Goal: Check status: Check status

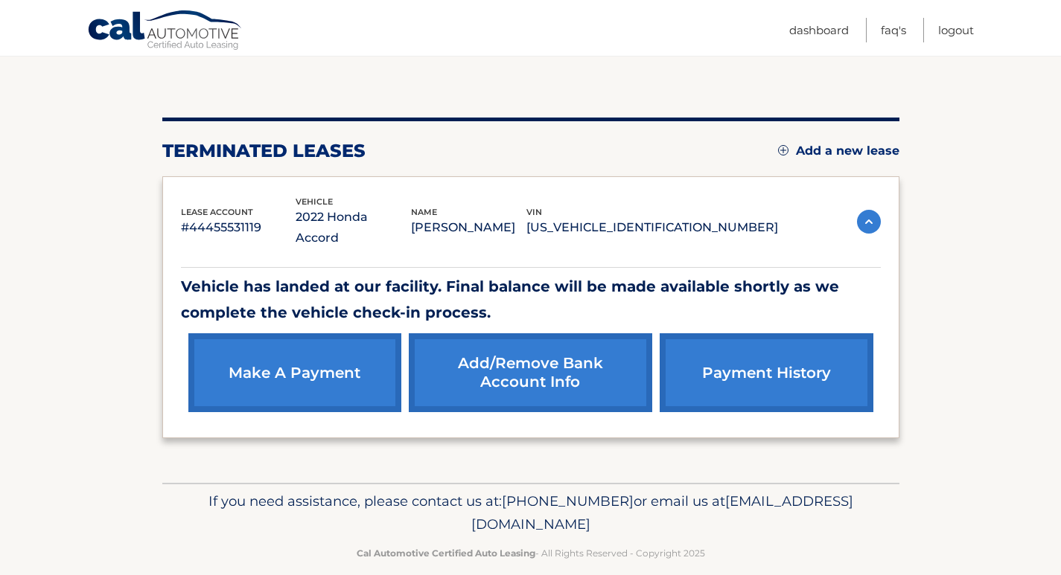
scroll to position [132, 0]
click at [779, 341] on link "payment history" at bounding box center [766, 372] width 213 height 79
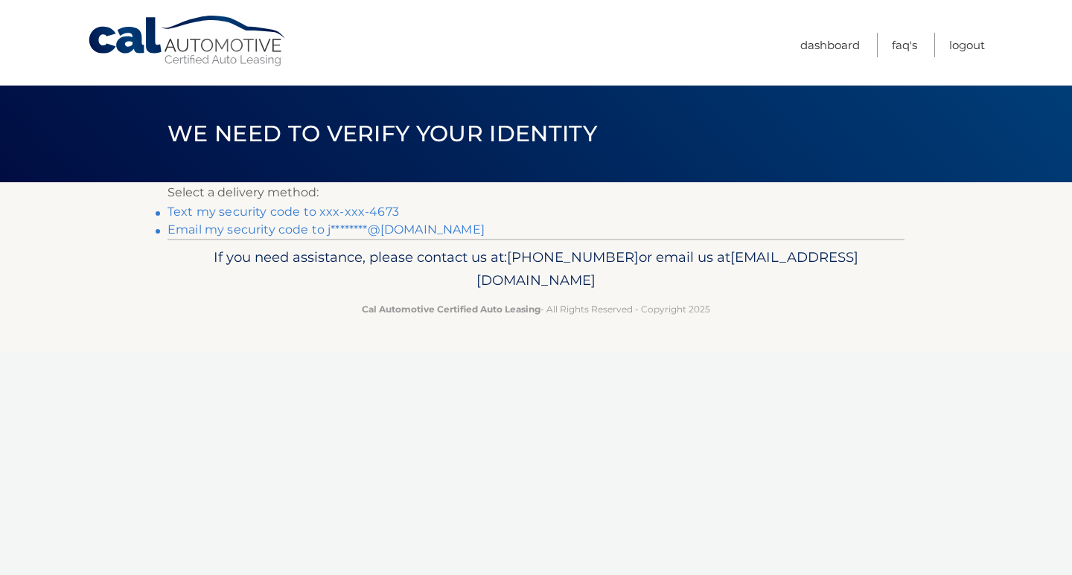
click at [227, 210] on link "Text my security code to xxx-xxx-4673" at bounding box center [283, 212] width 232 height 14
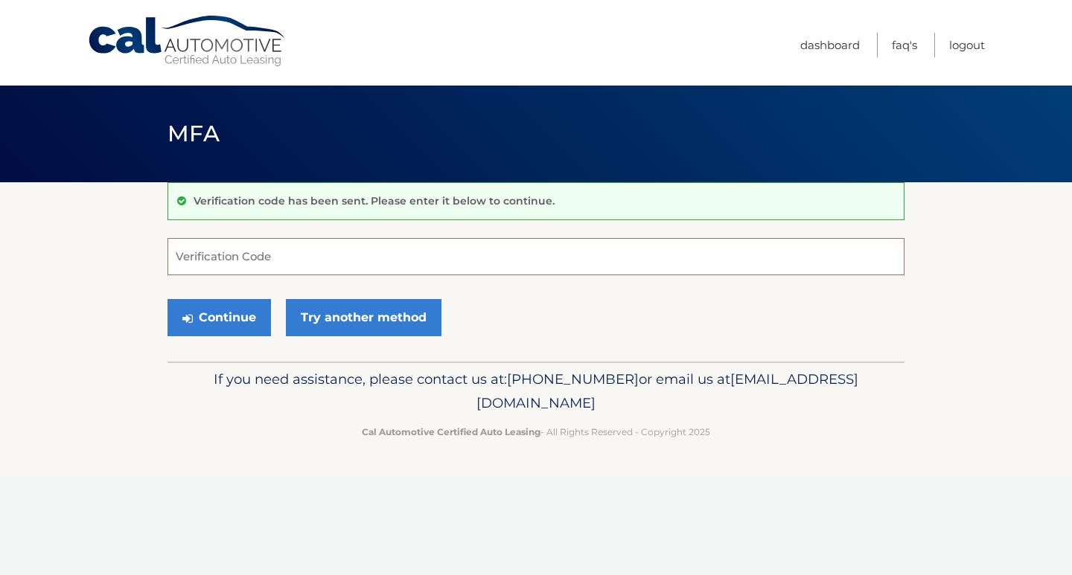
click at [190, 257] on input "Verification Code" at bounding box center [535, 256] width 737 height 37
type input "122106"
click at [219, 321] on button "Continue" at bounding box center [218, 317] width 103 height 37
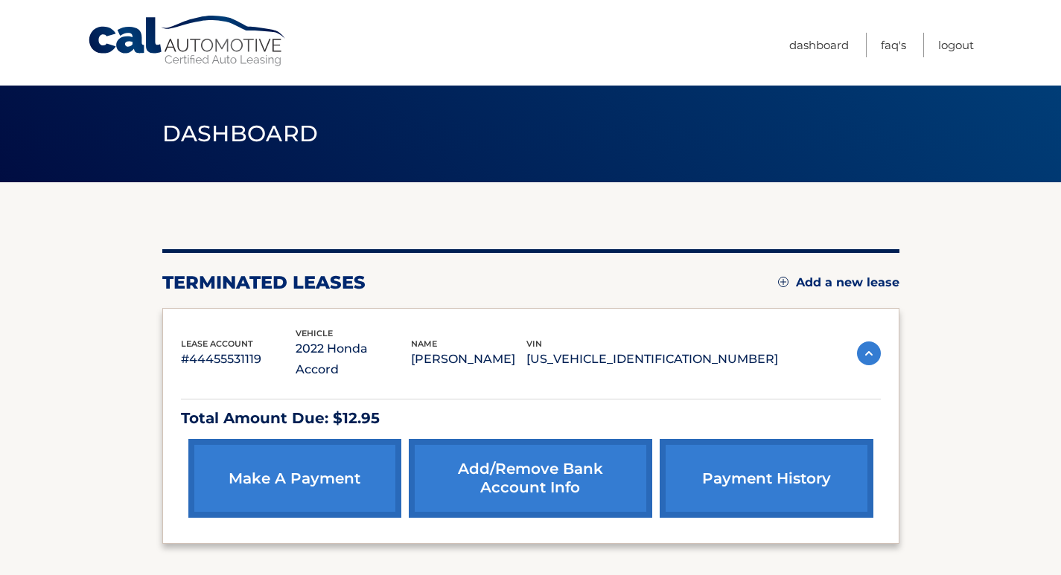
click at [770, 462] on link "payment history" at bounding box center [766, 478] width 213 height 79
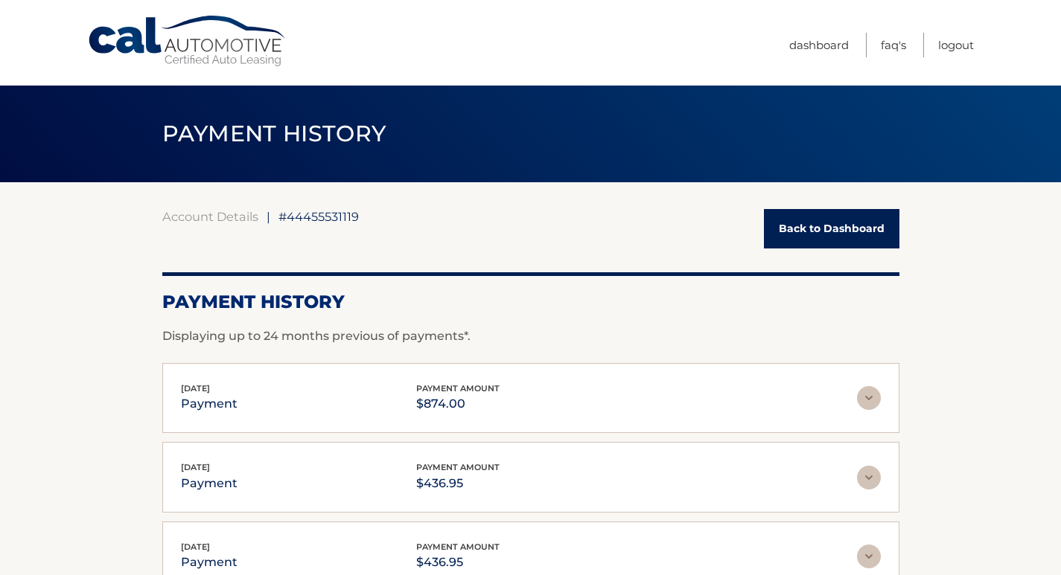
click at [869, 397] on img at bounding box center [869, 398] width 24 height 24
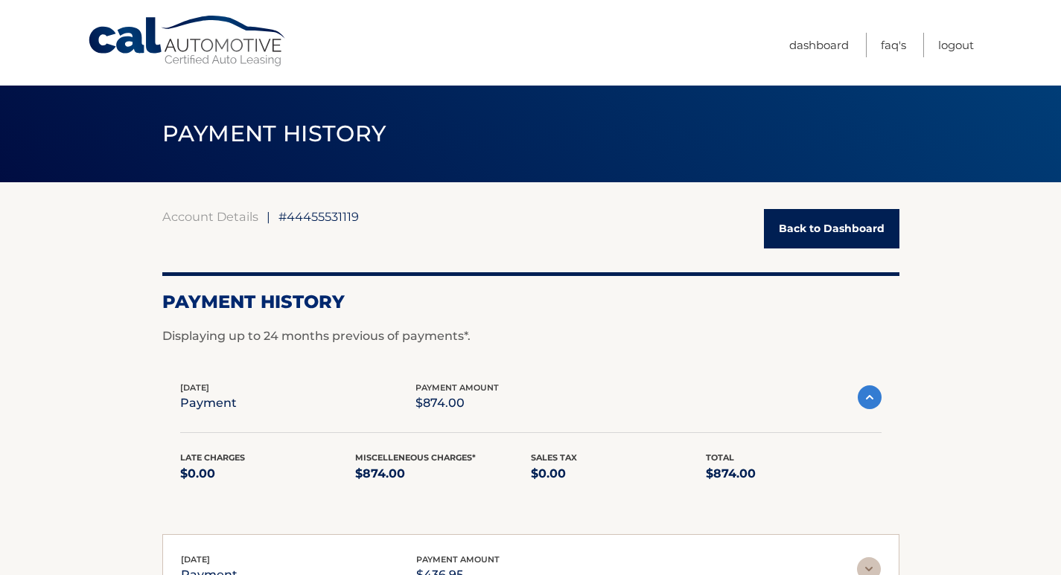
click at [875, 397] on img at bounding box center [870, 398] width 24 height 24
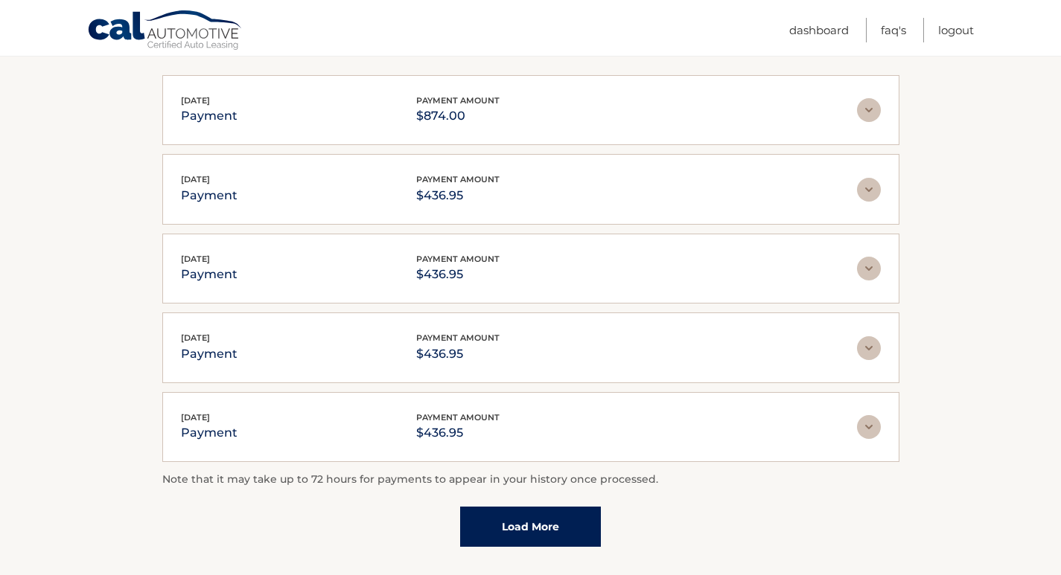
scroll to position [272, 0]
